Goal: Communication & Community: Participate in discussion

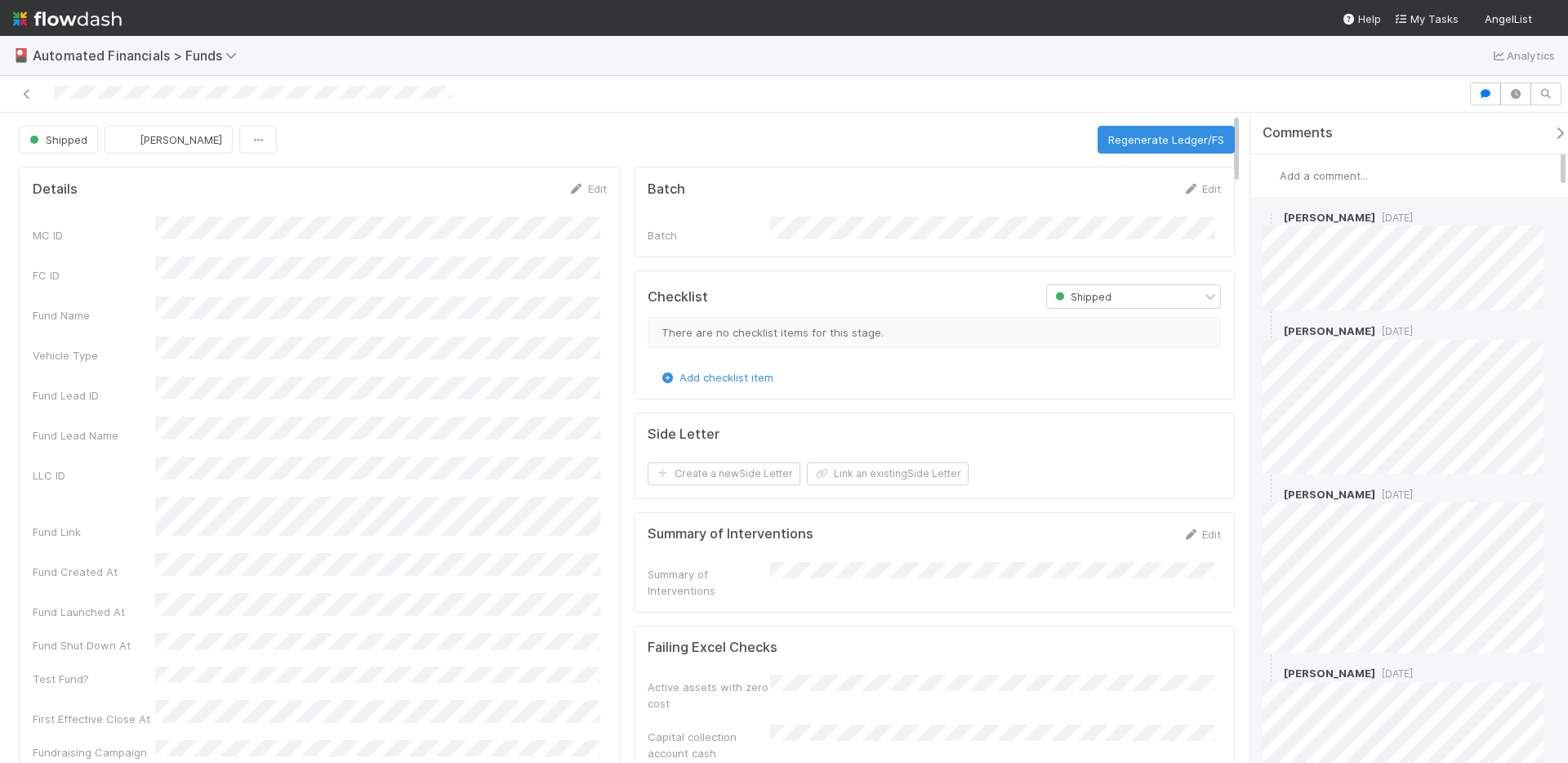
click at [1391, 358] on div "[PERSON_NAME] [DATE] [PERSON_NAME] [DATE] [PERSON_NAME] [DATE] [PERSON_NAME] [D…" at bounding box center [1409, 635] width 318 height 876
click at [1293, 220] on span "Colton Smith" at bounding box center [1329, 217] width 91 height 13
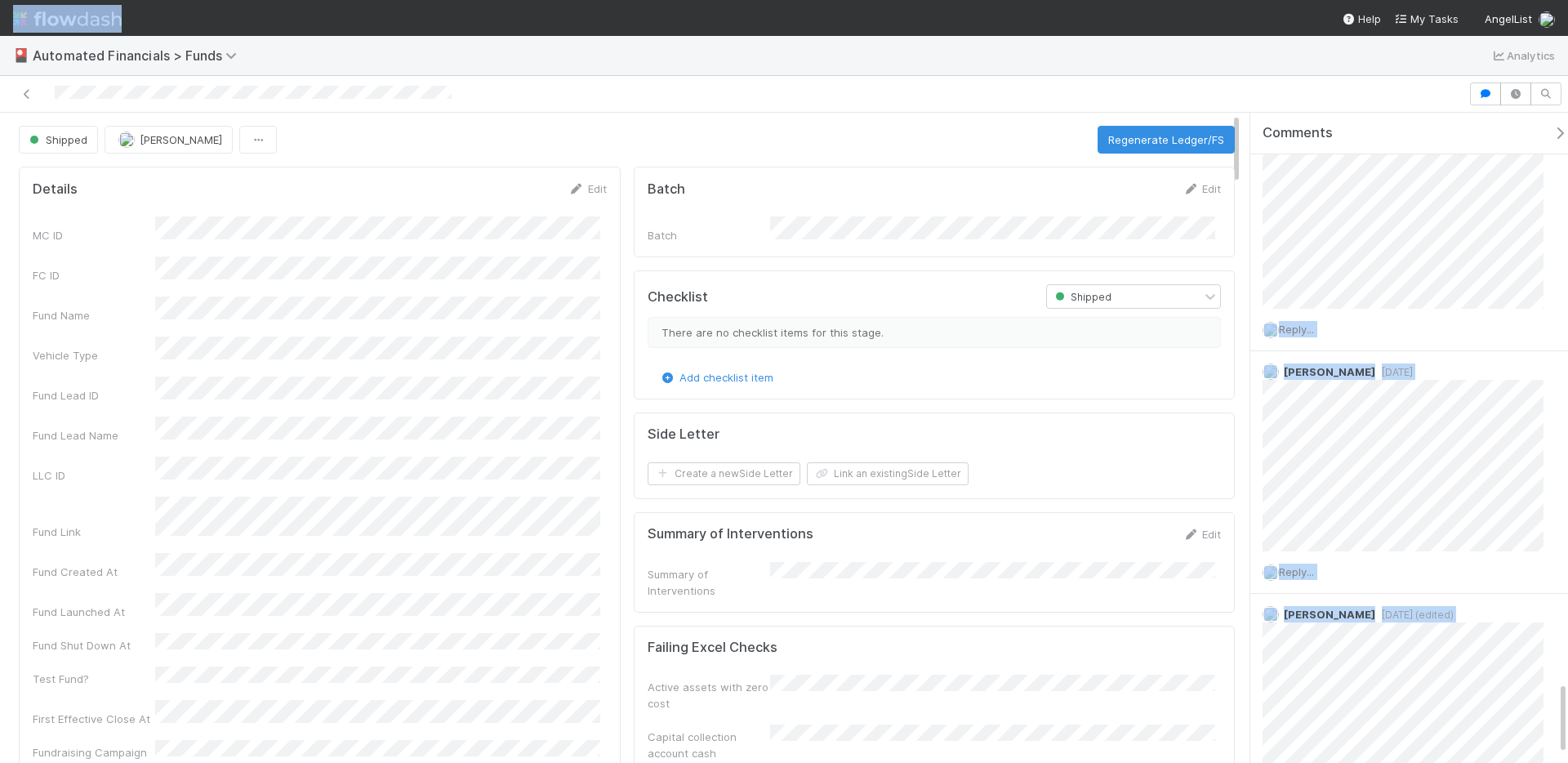
scroll to position [5065, 0]
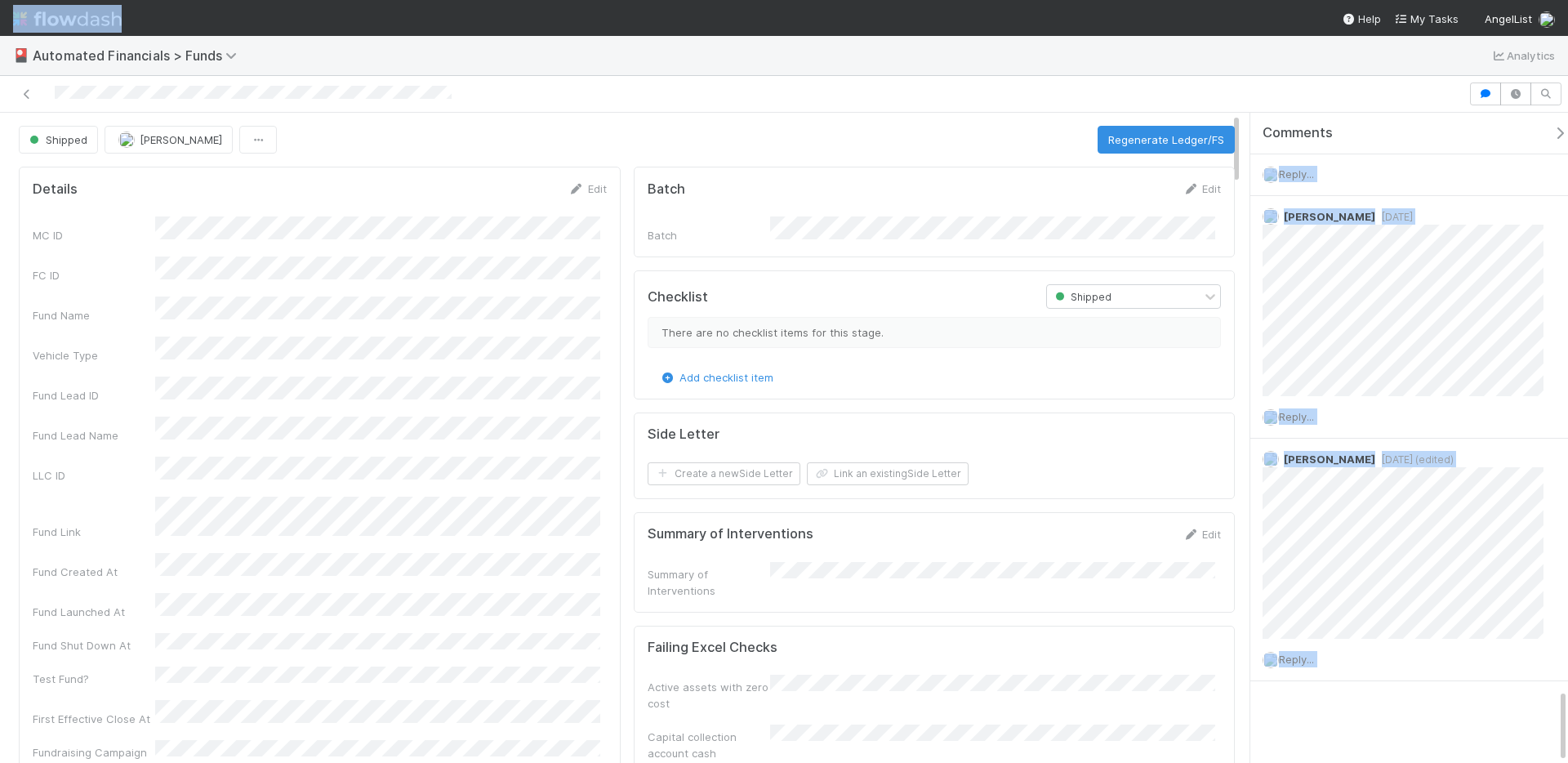
drag, startPoint x: 1293, startPoint y: 220, endPoint x: 1405, endPoint y: 762, distance: 553.5
click at [1403, 762] on div "Comments Add a comment... Colton Smith 6 days ago Joseph Rappleye 6 days ago Sa…" at bounding box center [1415, 437] width 330 height 650
copy div "Colton Smith 6 days ago Joseph Rappleye 6 days ago Sam O'Driscoll 5 days ago Co…"
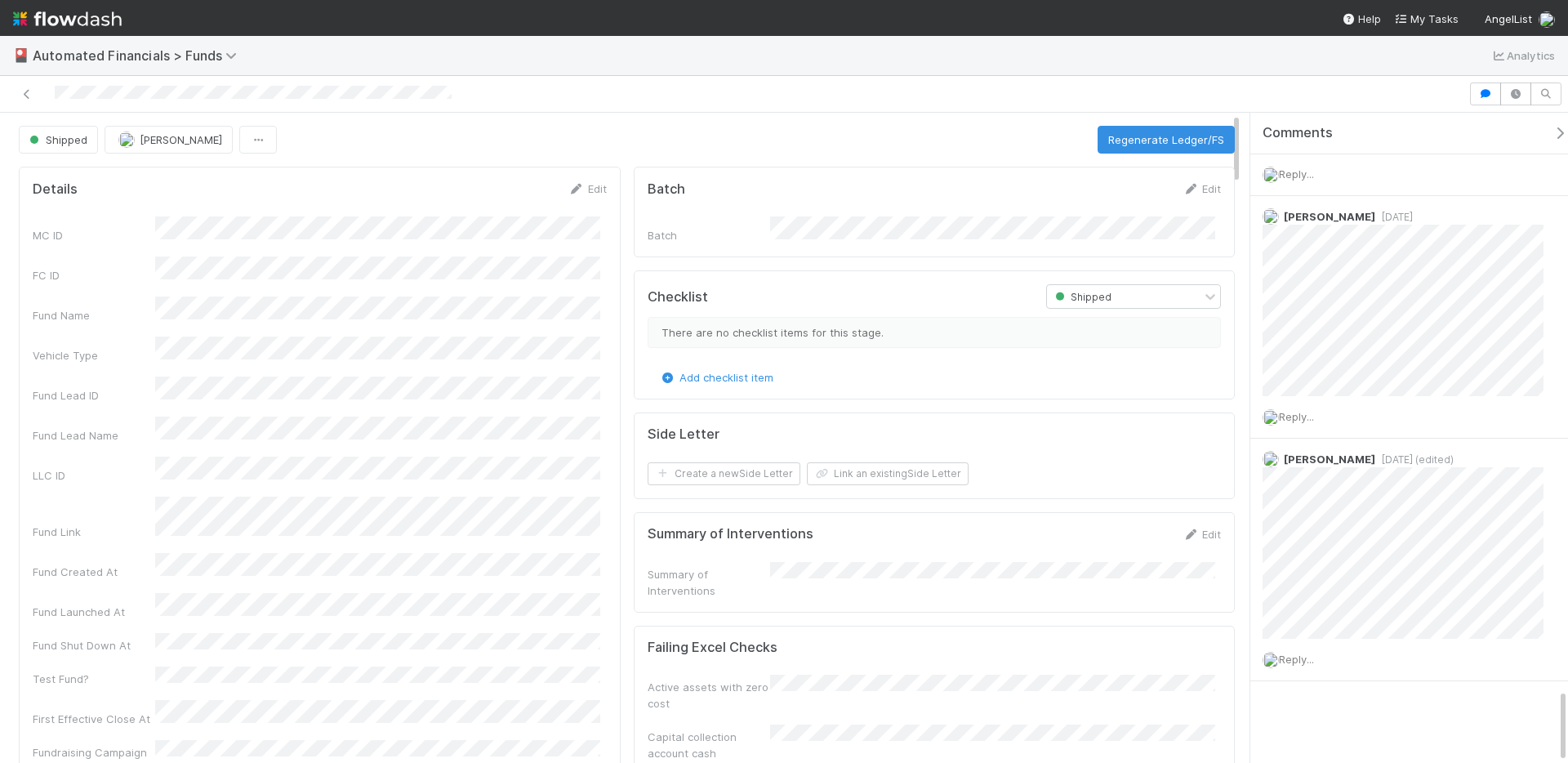
click at [23, 79] on div at bounding box center [784, 94] width 1568 height 37
